Goal: Task Accomplishment & Management: Manage account settings

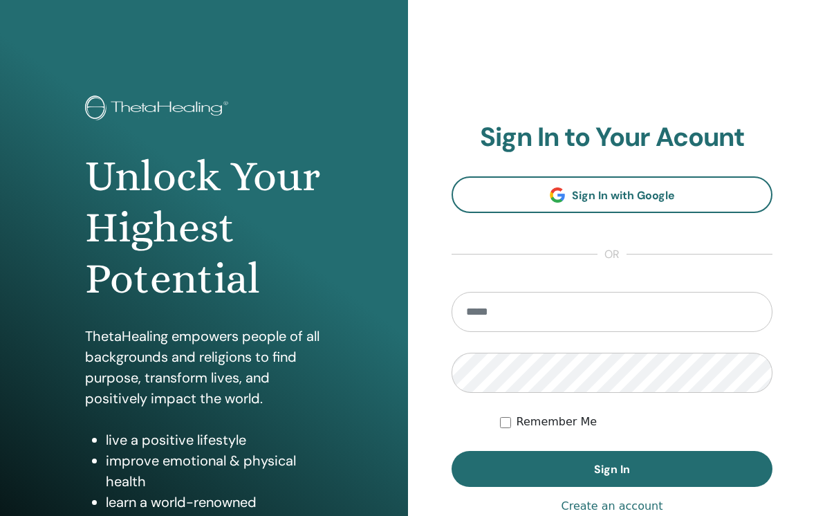
click at [719, 201] on link "Sign In with Google" at bounding box center [612, 194] width 321 height 37
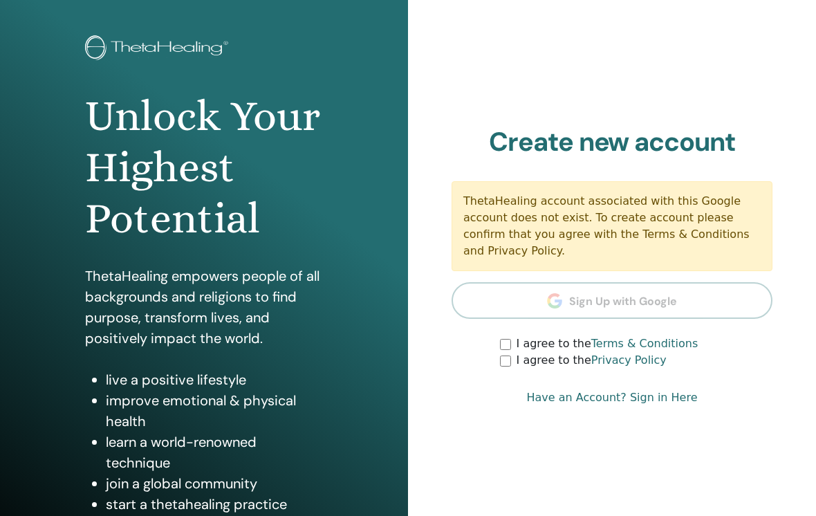
scroll to position [64, 0]
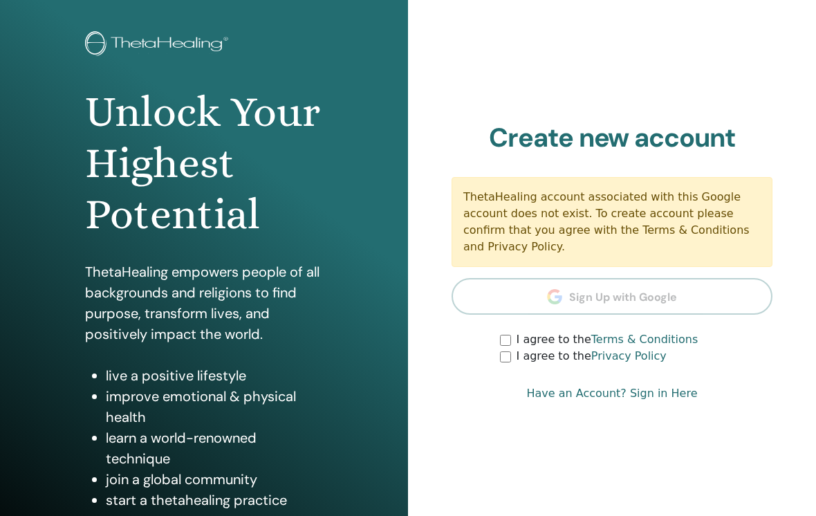
click at [692, 319] on section "Create new account ThetaHealing account associated with this Google account doe…" at bounding box center [612, 243] width 321 height 243
click at [672, 337] on link "Terms & Conditions" at bounding box center [644, 339] width 107 height 13
click at [677, 333] on link "Terms & Conditions" at bounding box center [644, 339] width 107 height 13
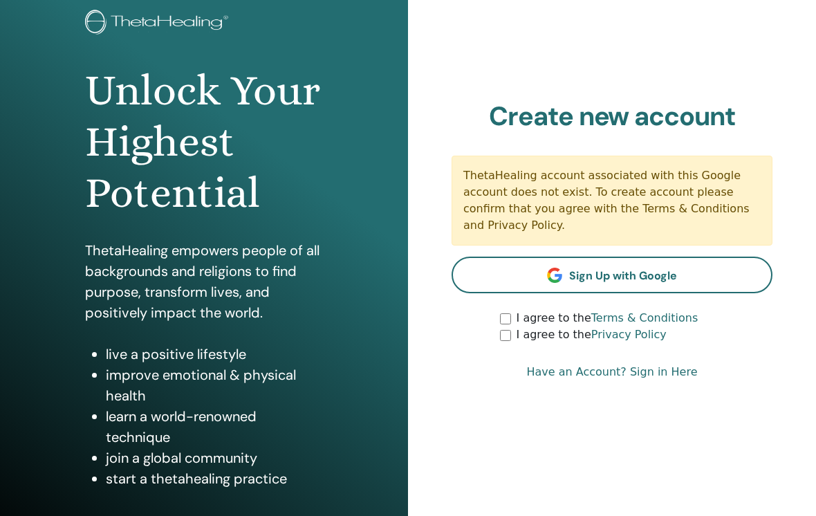
click at [673, 272] on span "Sign Up with Google" at bounding box center [623, 275] width 108 height 15
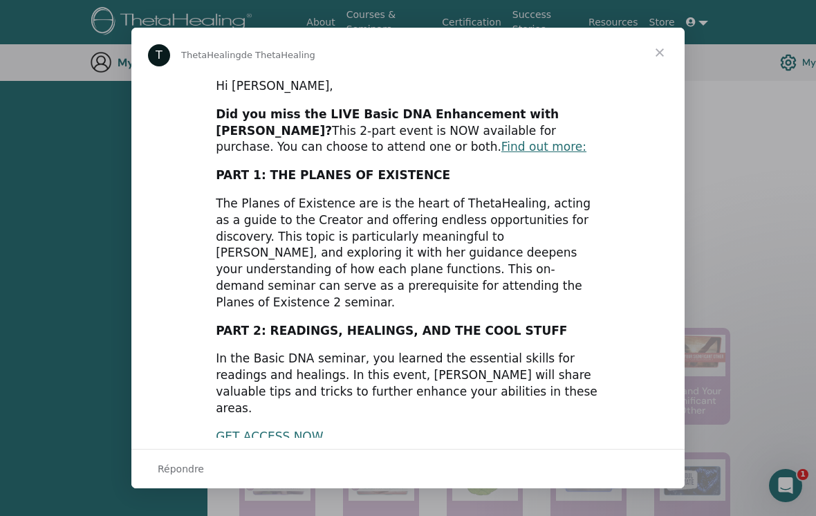
click at [668, 46] on span "Fermer" at bounding box center [660, 53] width 50 height 50
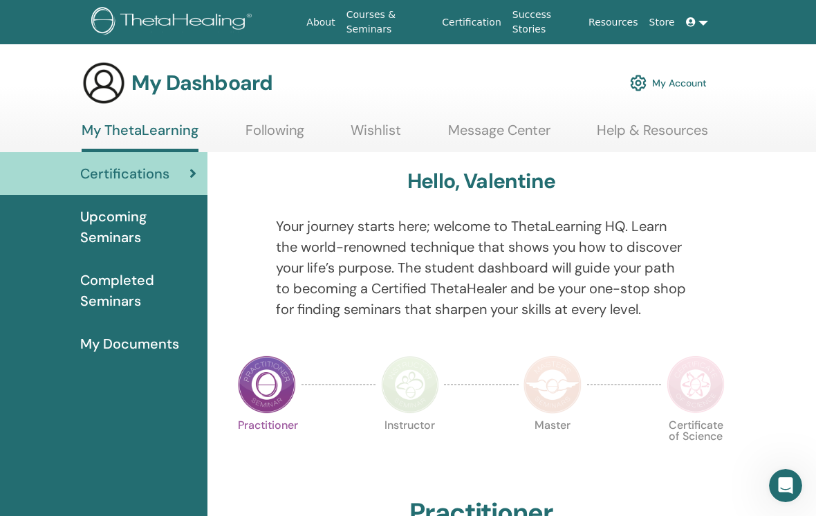
click at [683, 86] on link "My Account" at bounding box center [668, 83] width 77 height 30
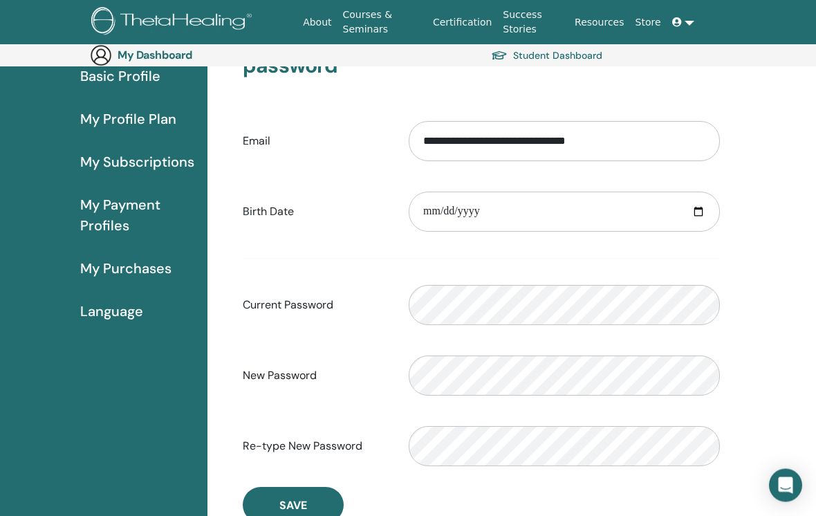
scroll to position [135, 0]
click at [622, 212] on input "date" at bounding box center [564, 212] width 311 height 40
type input "**********"
click at [613, 221] on input "**********" at bounding box center [564, 212] width 311 height 40
click at [535, 210] on input "**********" at bounding box center [564, 212] width 311 height 40
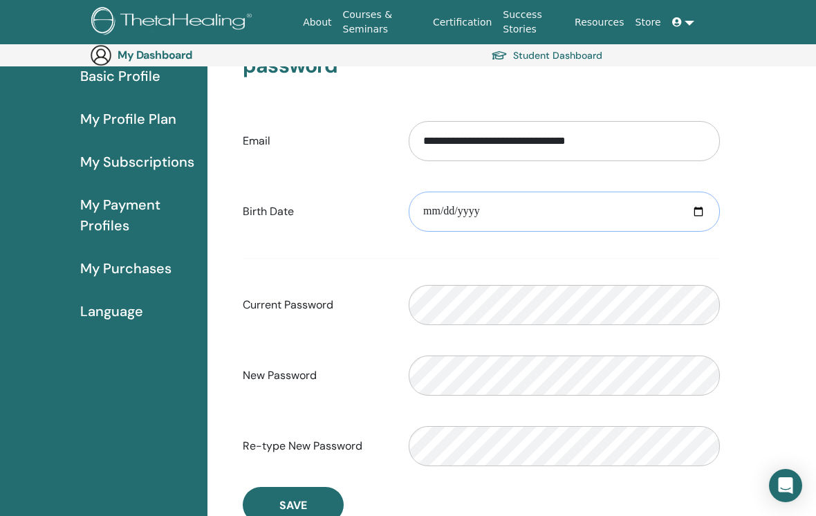
click at [543, 210] on input "**********" at bounding box center [564, 212] width 311 height 40
click at [610, 218] on input "date" at bounding box center [564, 212] width 311 height 40
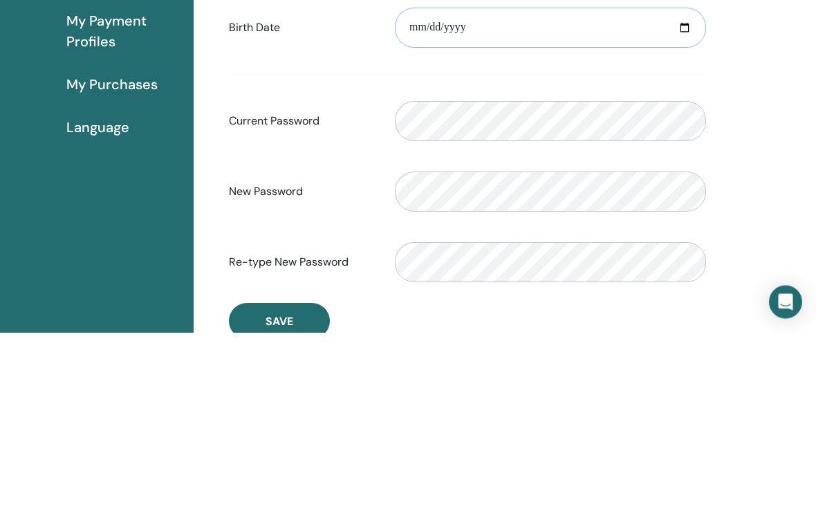
click at [607, 192] on input "date" at bounding box center [550, 212] width 311 height 40
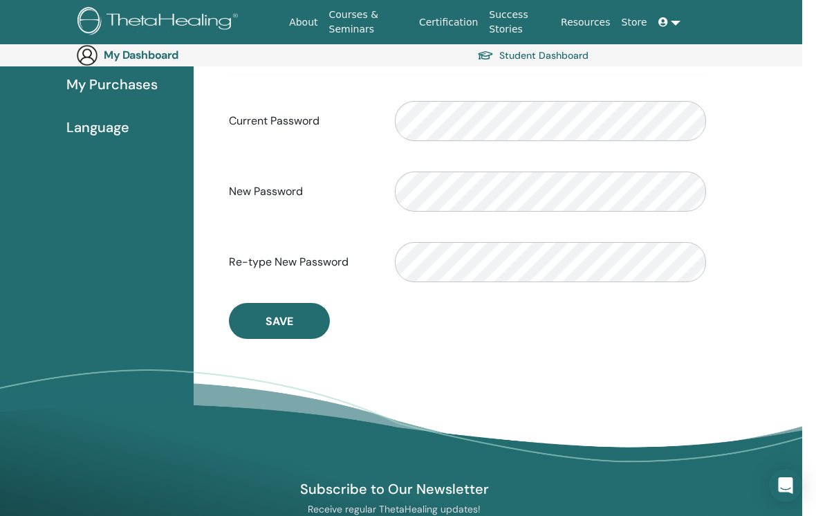
type input "**********"
click at [252, 318] on button "Save" at bounding box center [279, 321] width 101 height 36
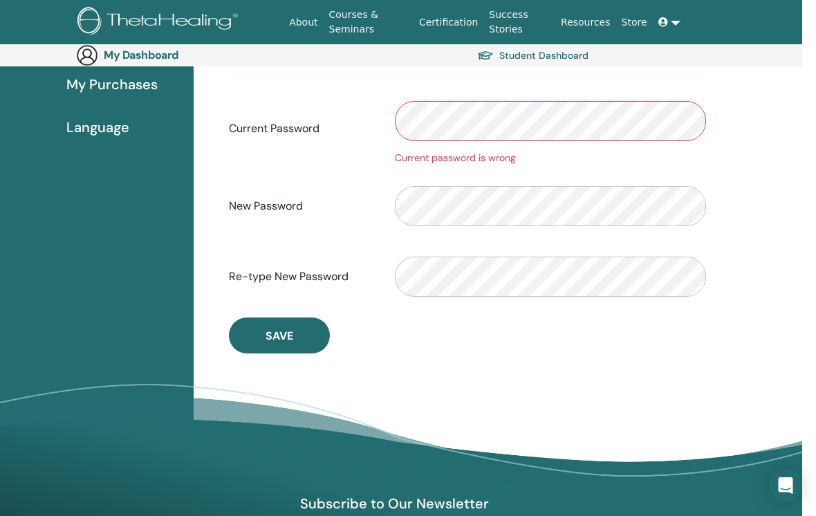
scroll to position [318, 14]
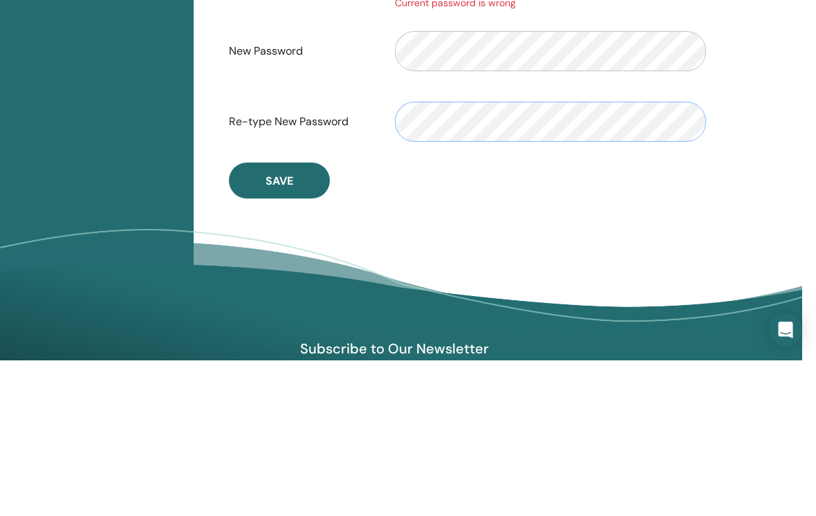
click at [279, 329] on span "Save" at bounding box center [280, 336] width 28 height 15
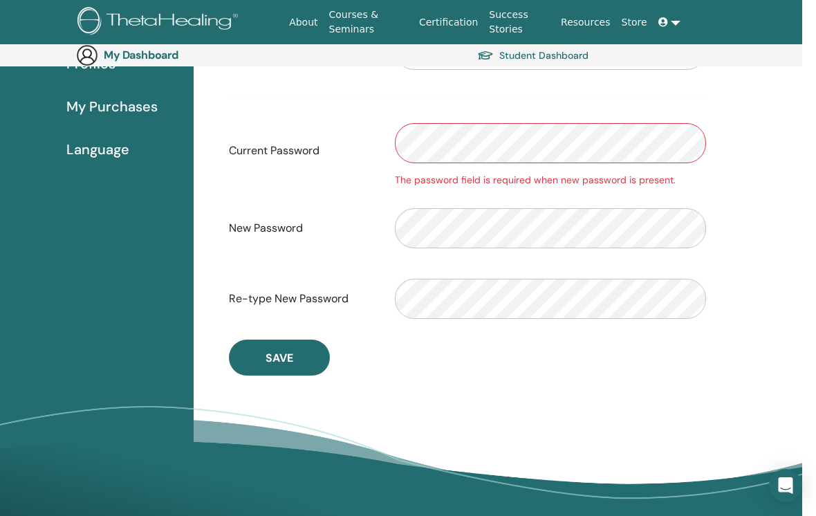
scroll to position [296, 14]
click at [259, 354] on button "Save" at bounding box center [279, 358] width 101 height 36
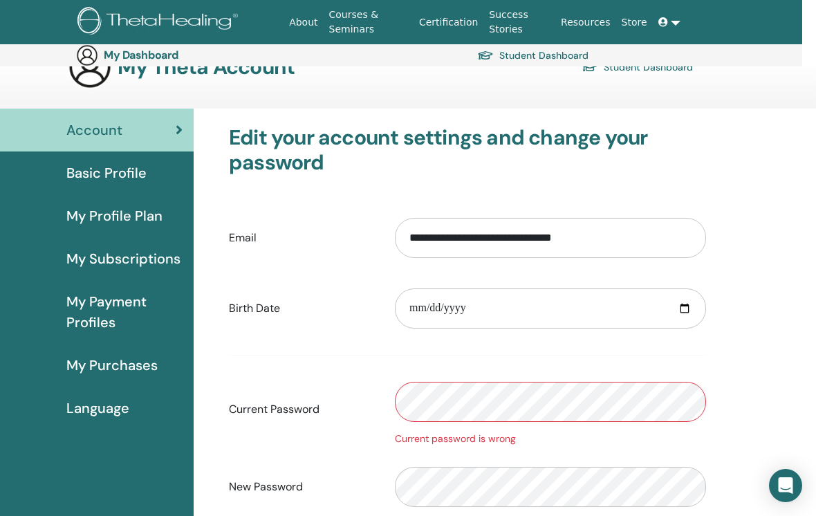
scroll to position [28, 14]
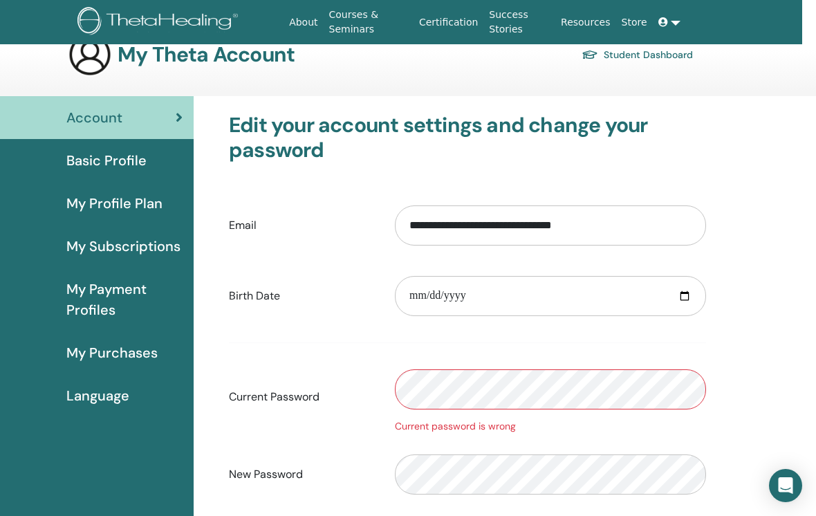
click at [83, 166] on span "Basic Profile" at bounding box center [106, 160] width 80 height 21
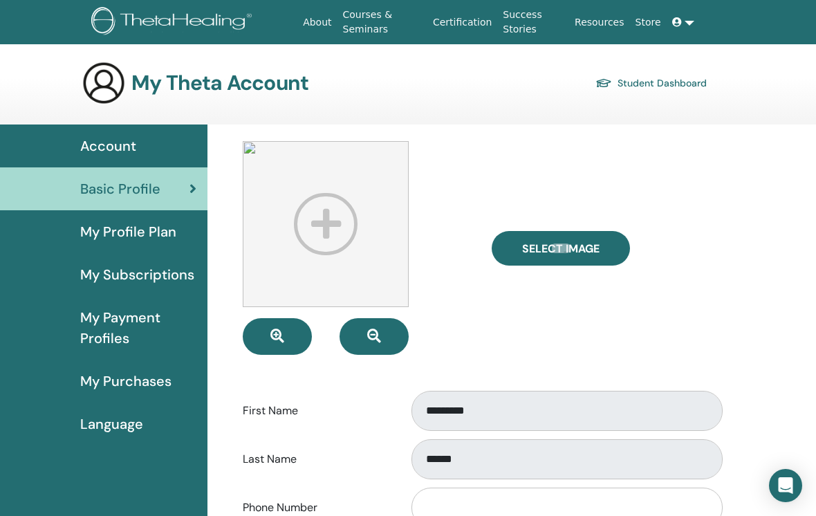
click at [97, 239] on span "My Profile Plan" at bounding box center [128, 231] width 96 height 21
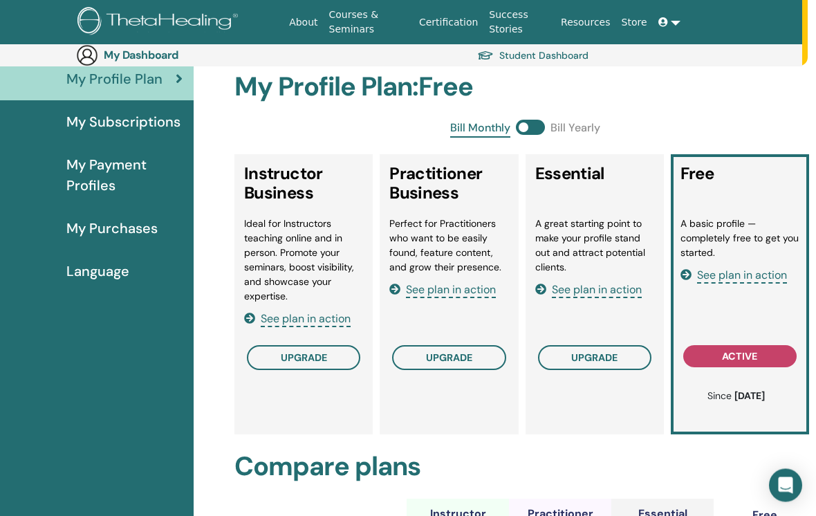
scroll to position [174, 0]
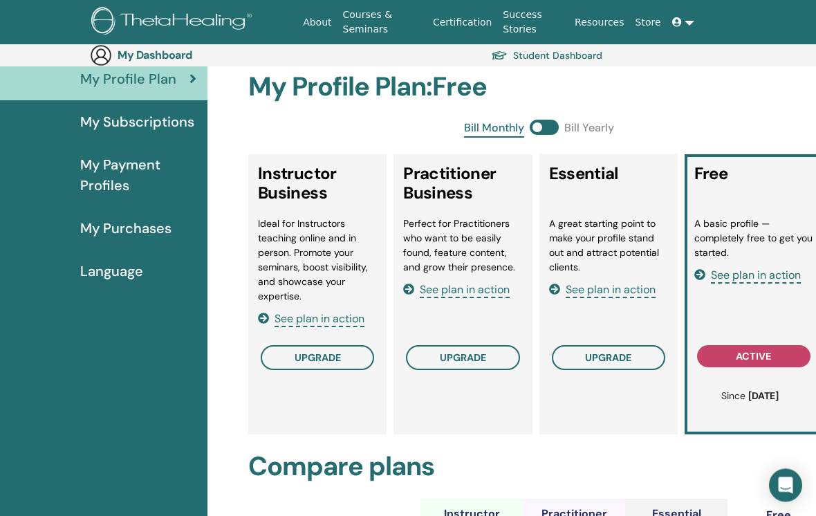
click at [98, 127] on span "My Subscriptions" at bounding box center [137, 122] width 114 height 21
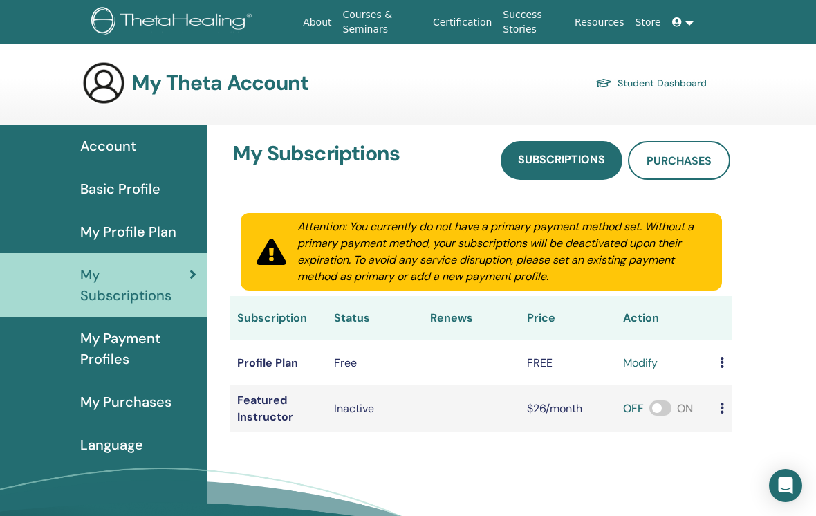
click at [73, 359] on div "My Payment Profiles" at bounding box center [103, 348] width 185 height 41
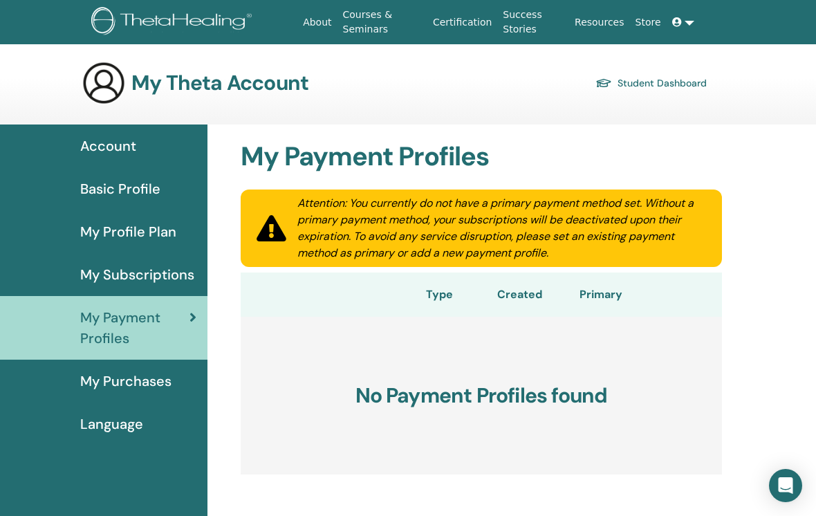
click at [85, 400] on link "My Purchases" at bounding box center [103, 381] width 207 height 43
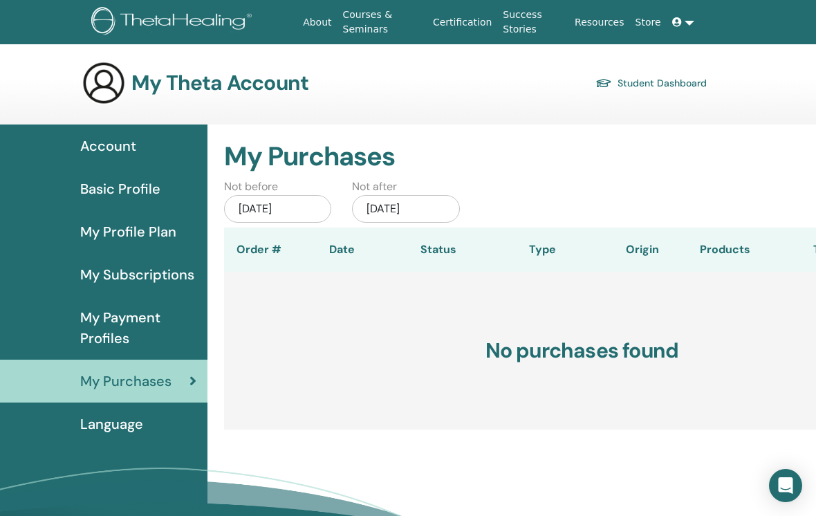
click at [82, 425] on span "Language" at bounding box center [111, 424] width 63 height 21
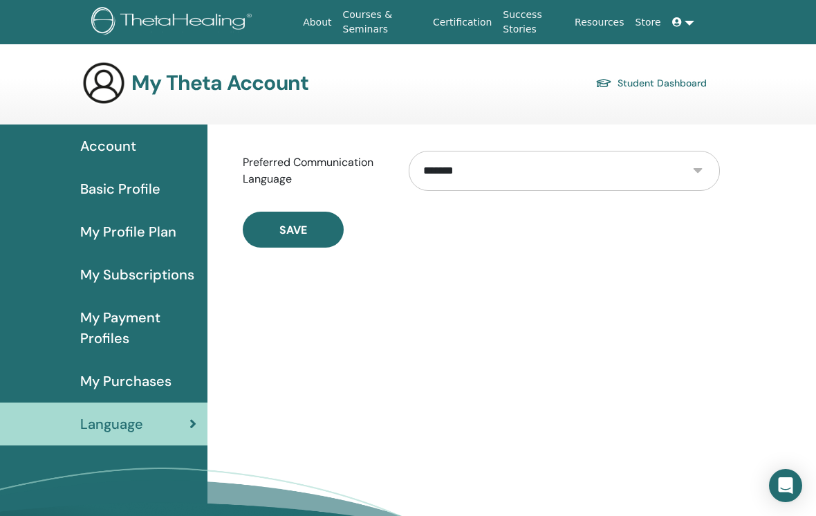
click at [85, 157] on link "Account" at bounding box center [103, 145] width 207 height 43
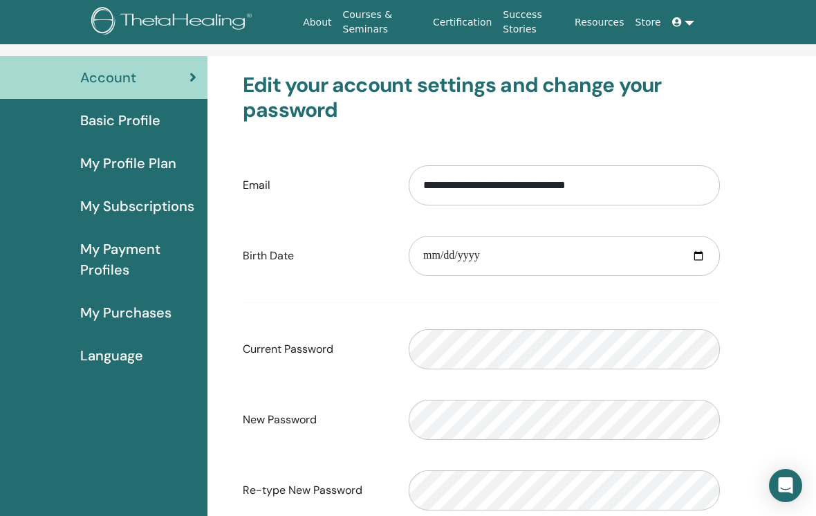
scroll to position [106, 0]
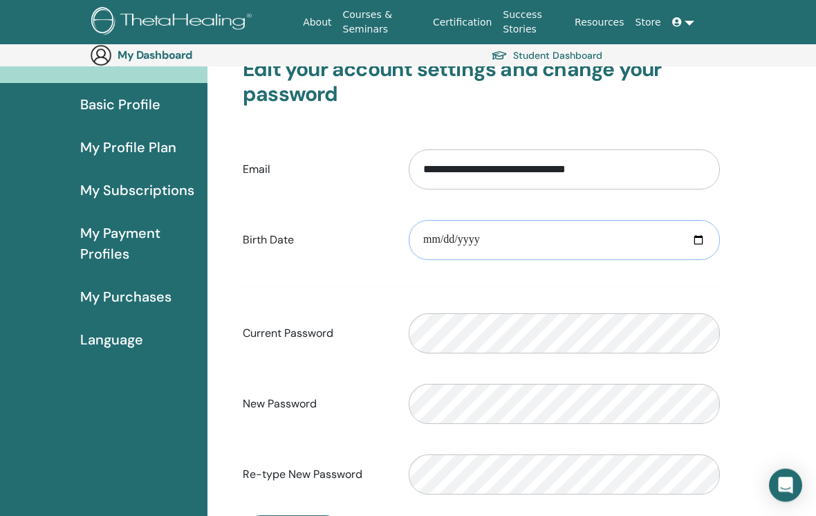
click at [651, 241] on input "date" at bounding box center [564, 241] width 311 height 40
type input "**********"
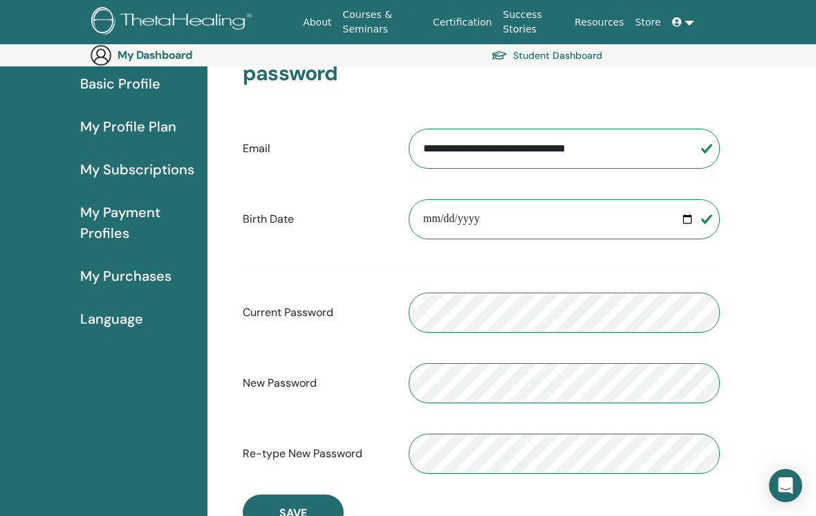
scroll to position [169, 0]
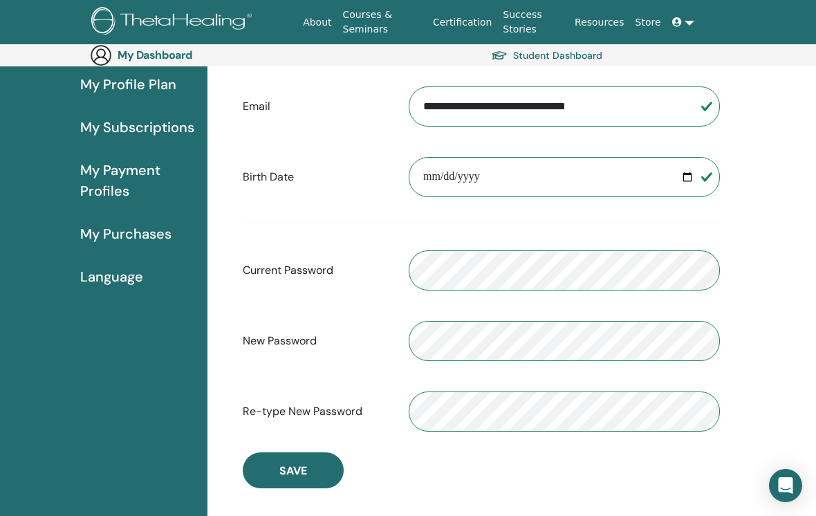
click at [274, 482] on button "Save" at bounding box center [293, 470] width 101 height 36
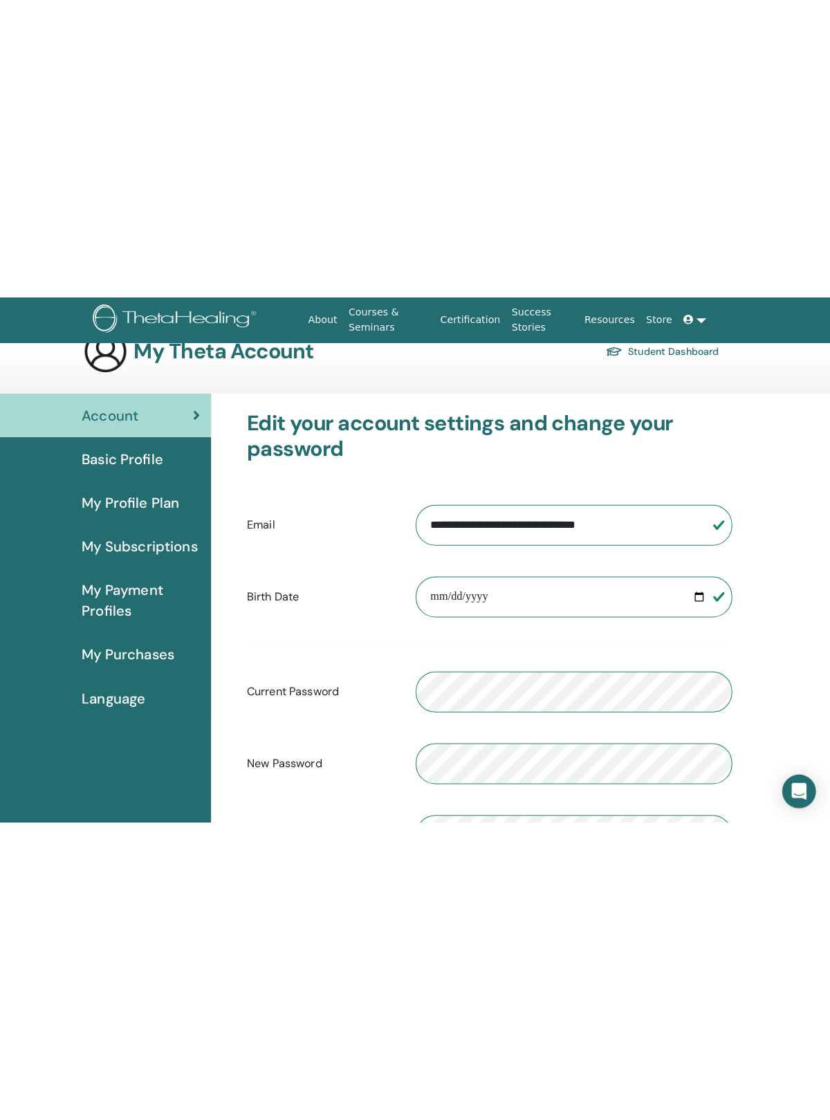
scroll to position [0, 0]
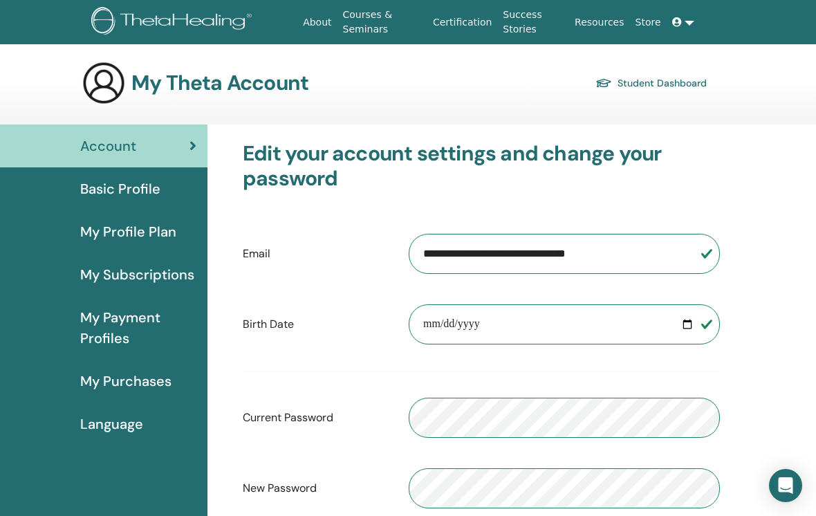
click at [466, 18] on link "Certification" at bounding box center [462, 23] width 70 height 26
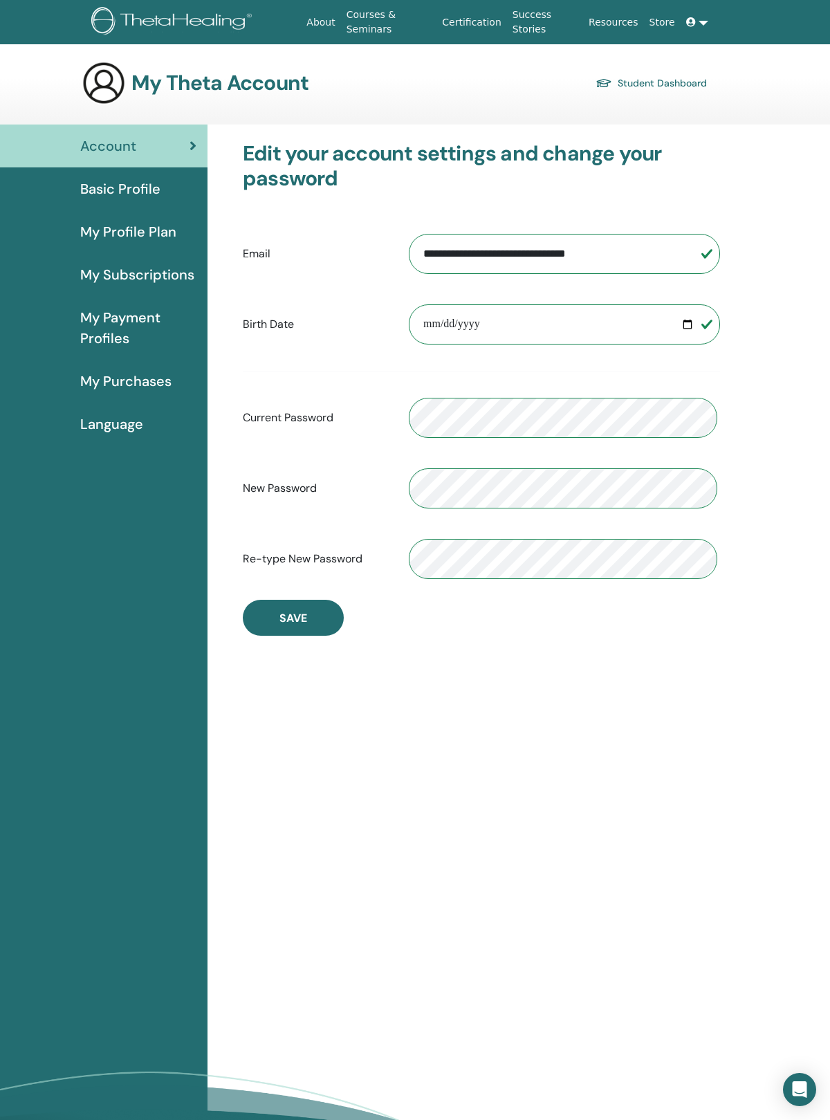
click at [101, 198] on span "Basic Profile" at bounding box center [120, 188] width 80 height 21
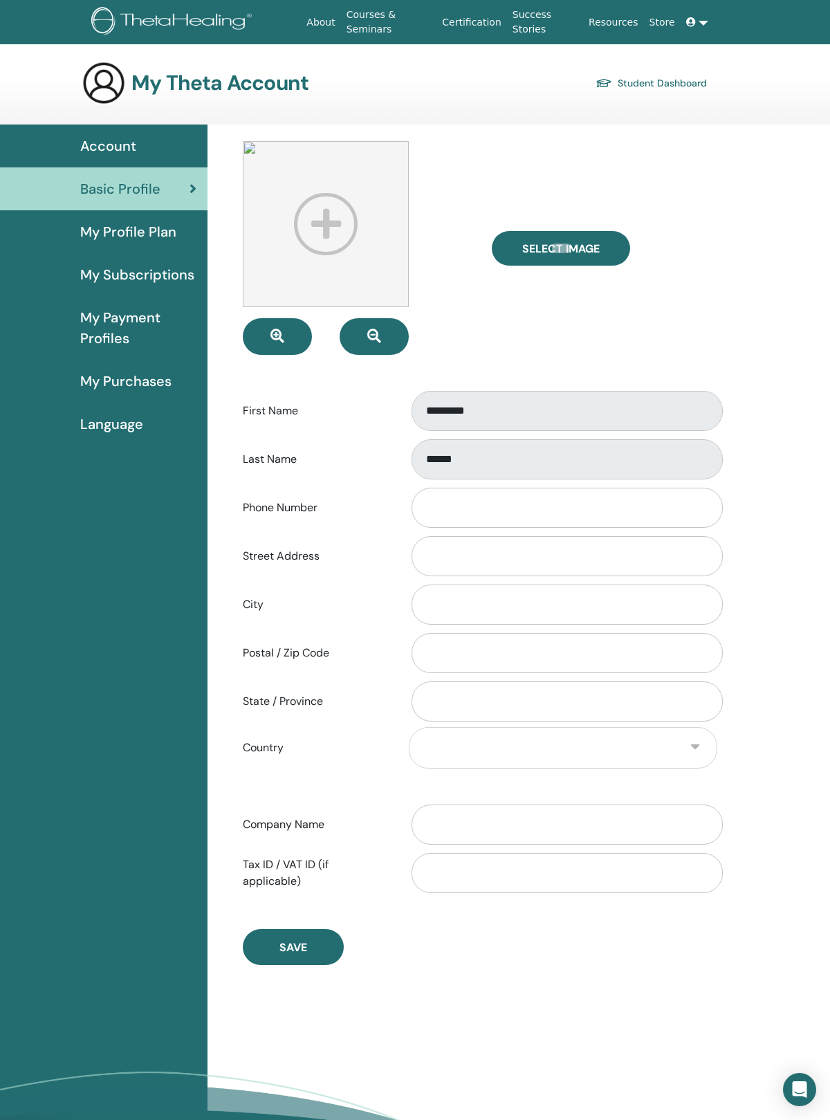
scroll to position [24, 0]
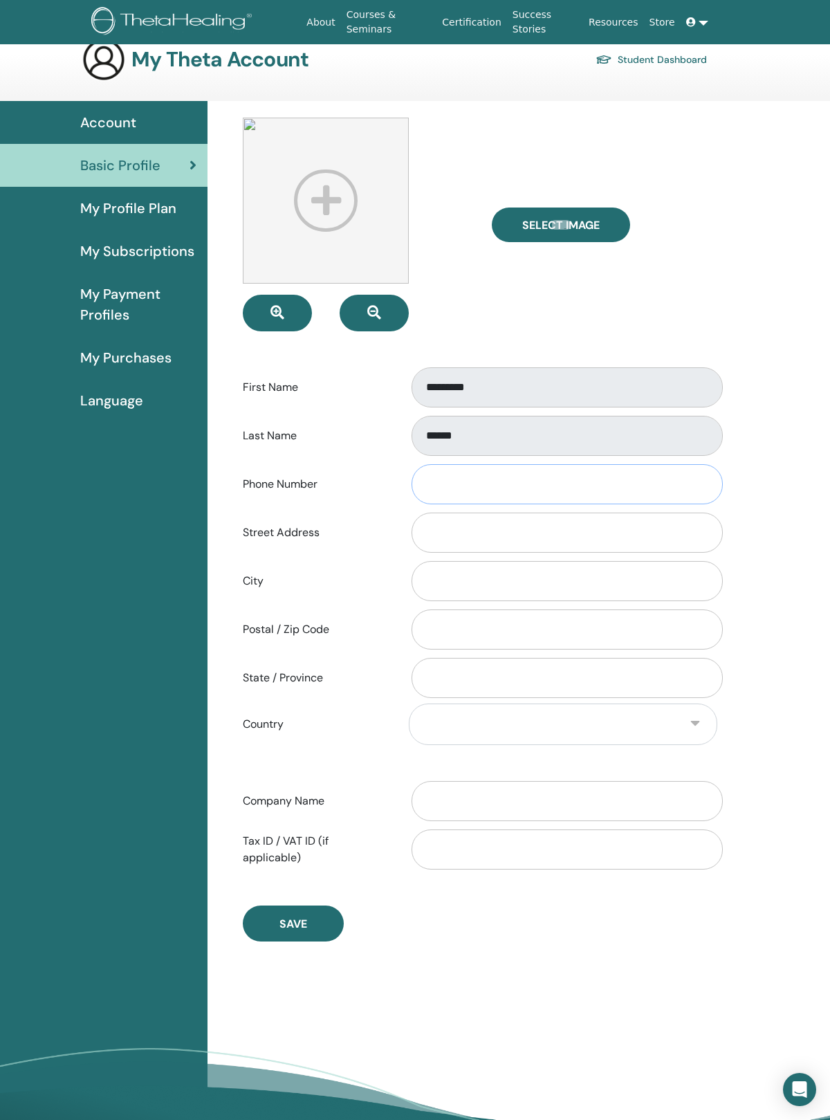
click at [654, 483] on input "Phone Number" at bounding box center [566, 484] width 311 height 40
type input "**********"
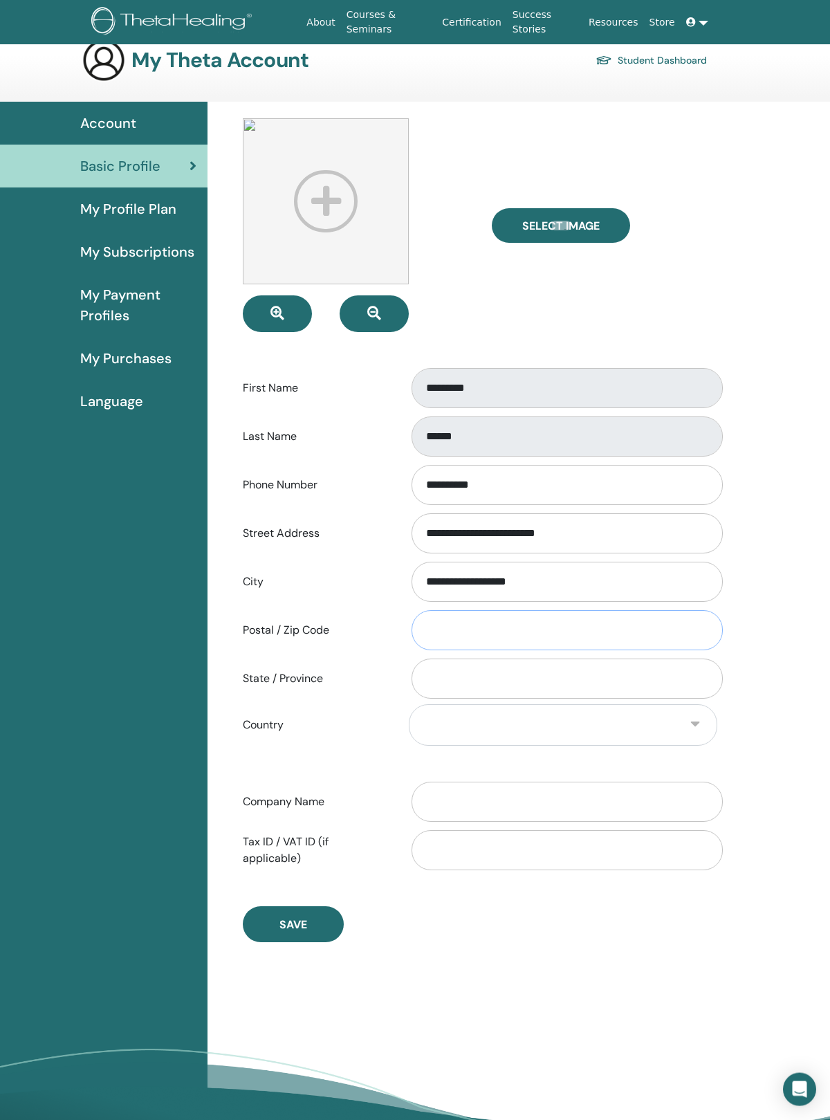
type input "*****"
select select "**"
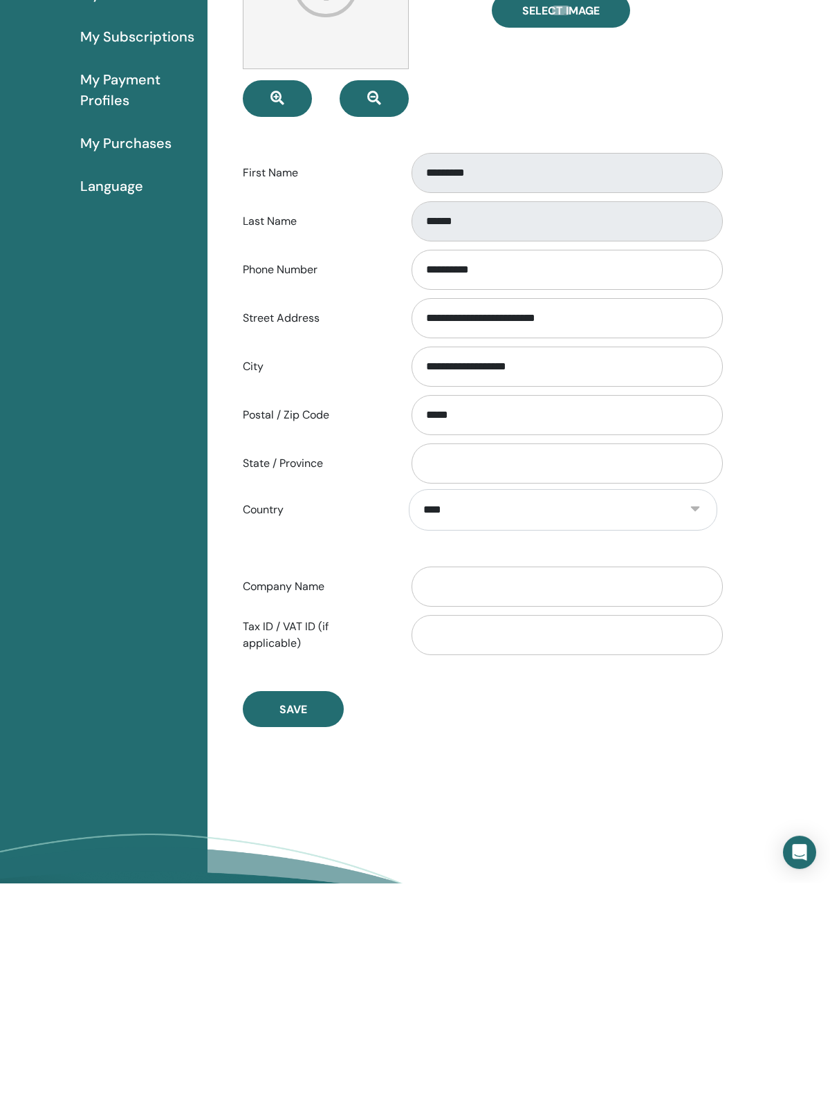
click at [312, 928] on button "Save" at bounding box center [293, 946] width 101 height 36
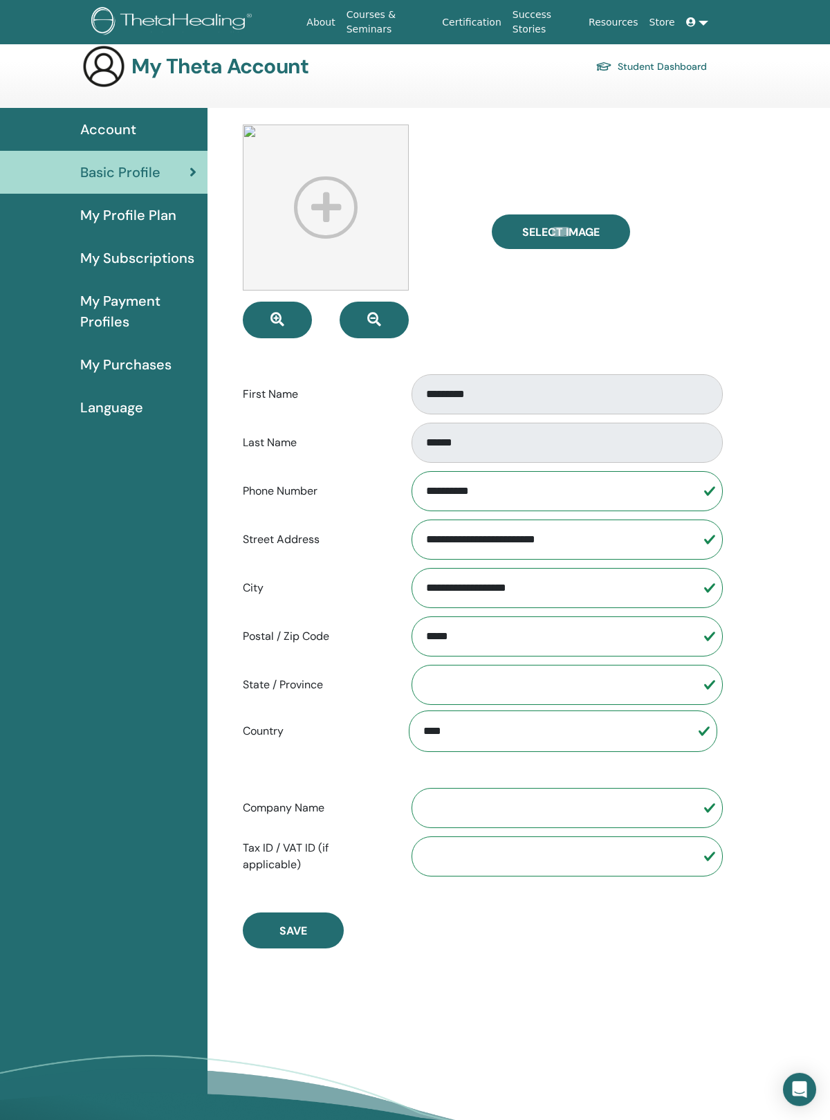
scroll to position [0, 0]
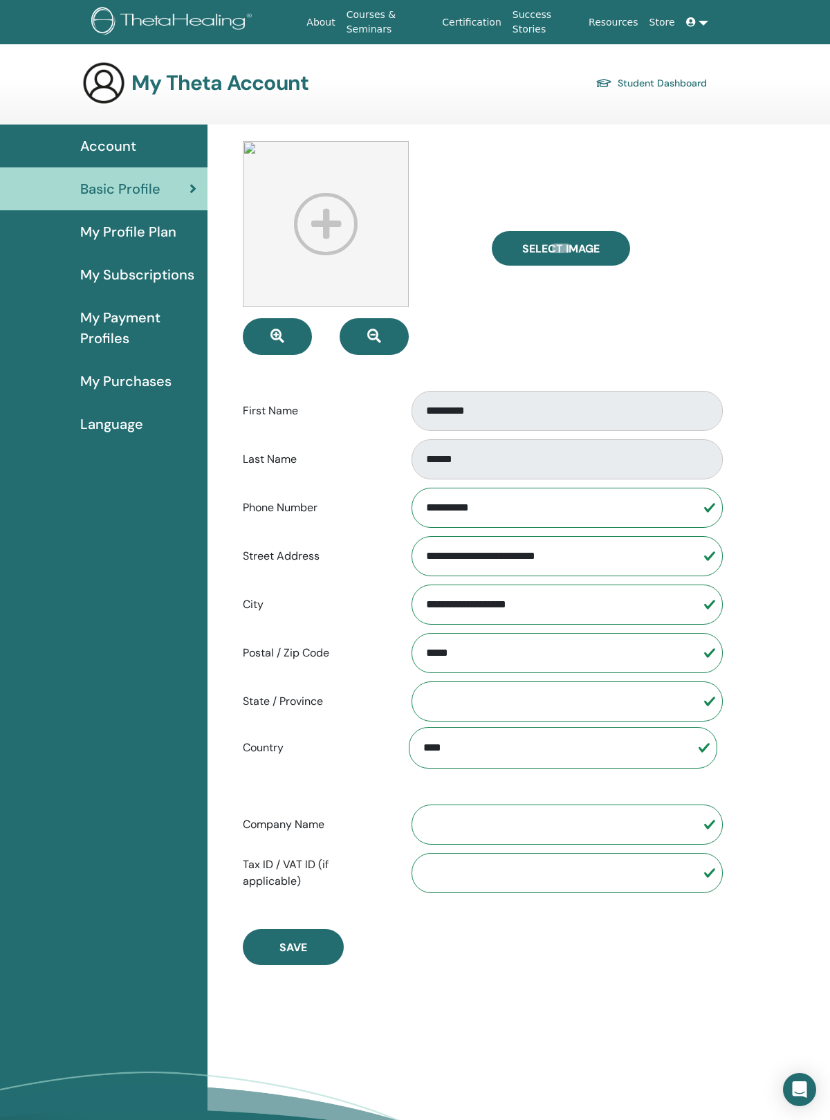
click at [563, 241] on label "Select Image" at bounding box center [561, 248] width 138 height 35
click at [563, 243] on input "Select Image" at bounding box center [561, 248] width 18 height 10
type input "**********"
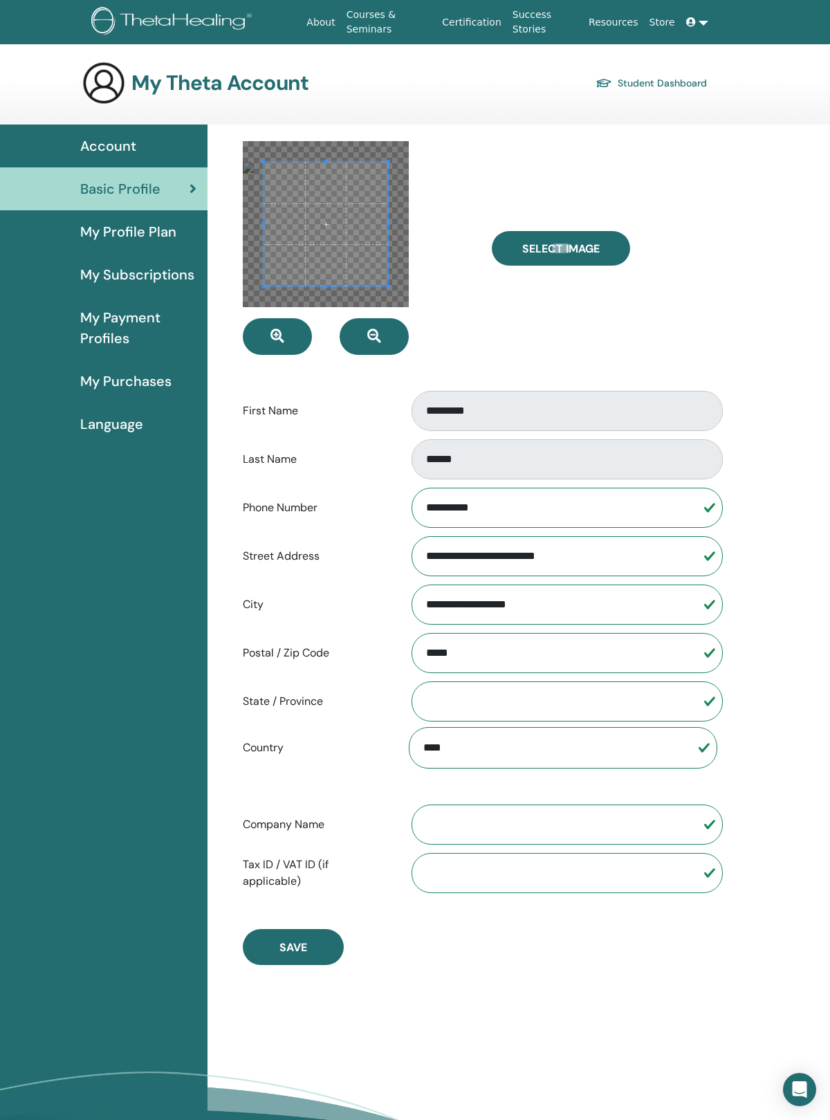
click at [288, 954] on span "Save" at bounding box center [293, 947] width 28 height 15
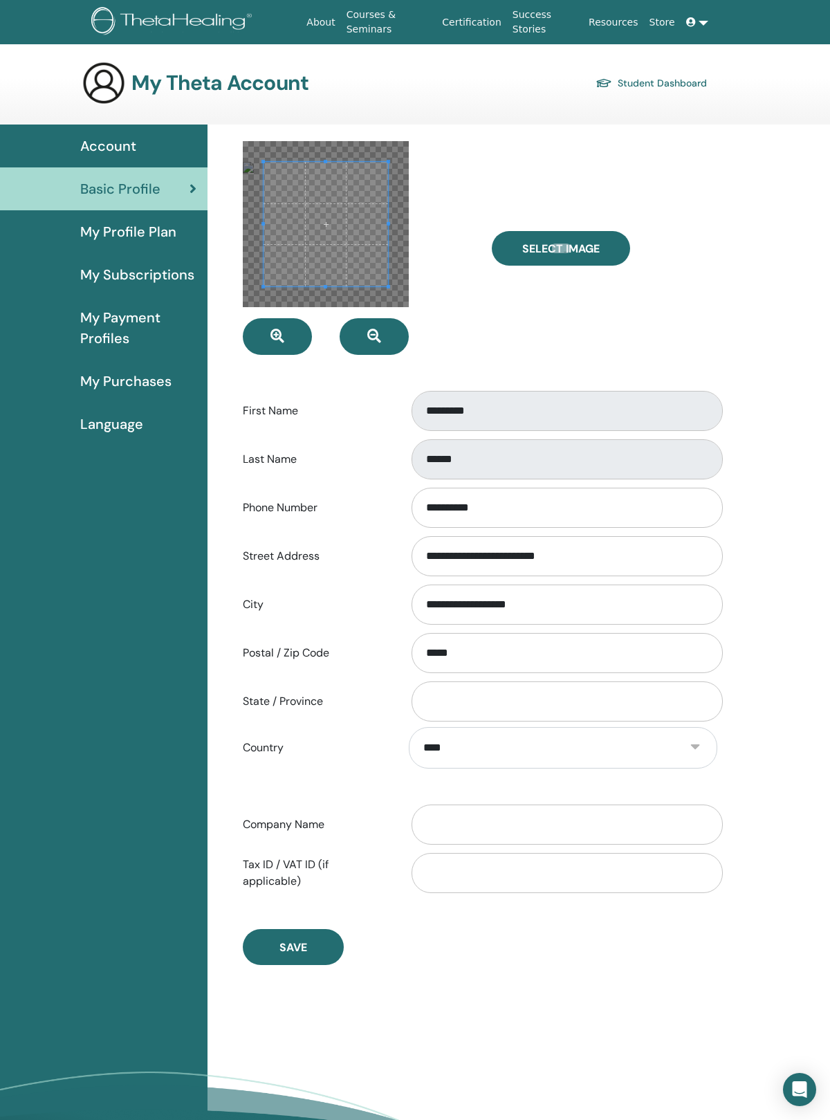
click at [284, 954] on span "Save" at bounding box center [293, 947] width 28 height 15
click at [669, 35] on link "Store" at bounding box center [662, 23] width 37 height 26
